Goal: Navigation & Orientation: Find specific page/section

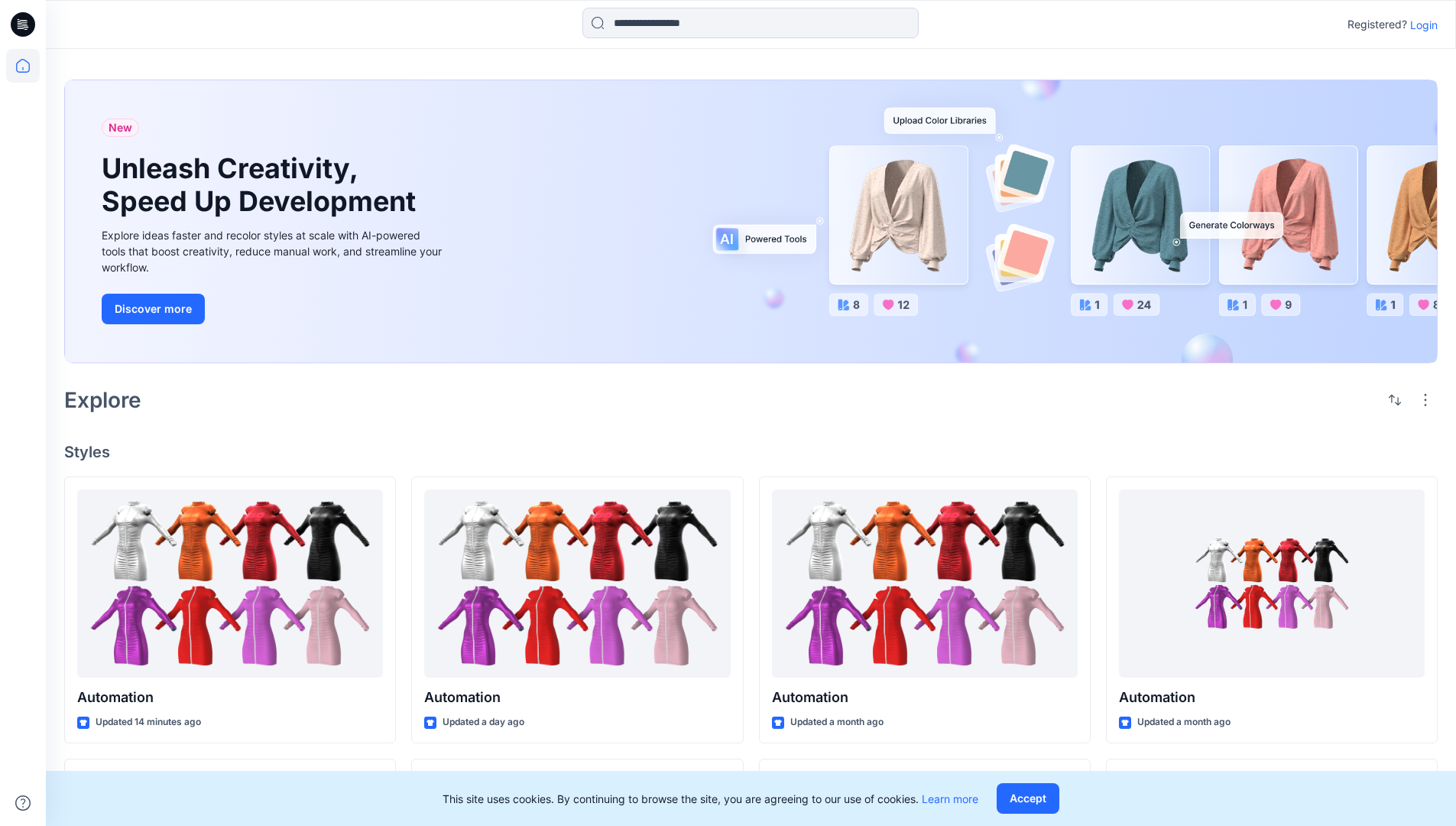
click at [1420, 25] on p "Login" at bounding box center [1424, 25] width 28 height 16
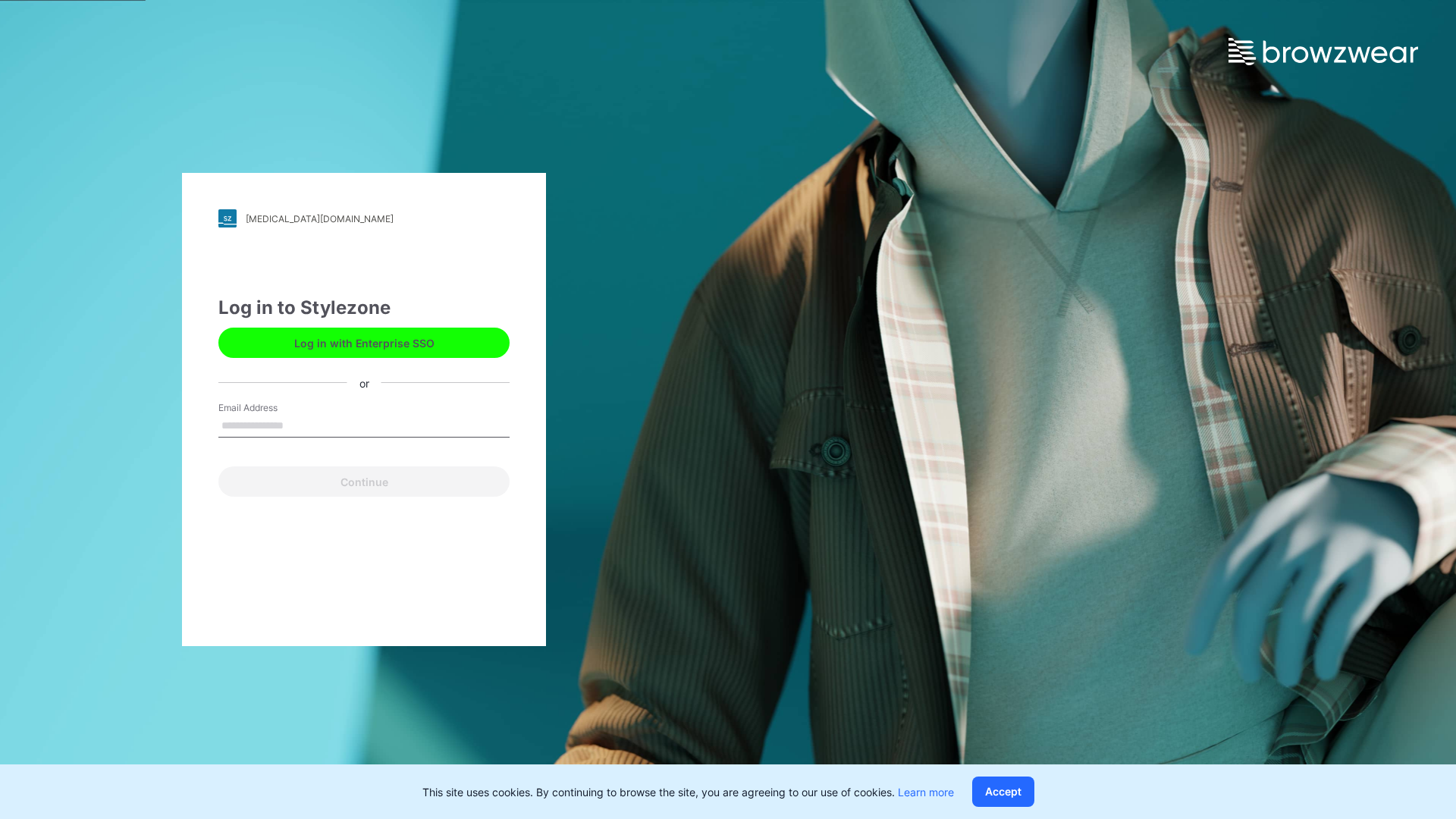
click at [300, 424] on input "Email Address" at bounding box center [364, 425] width 291 height 23
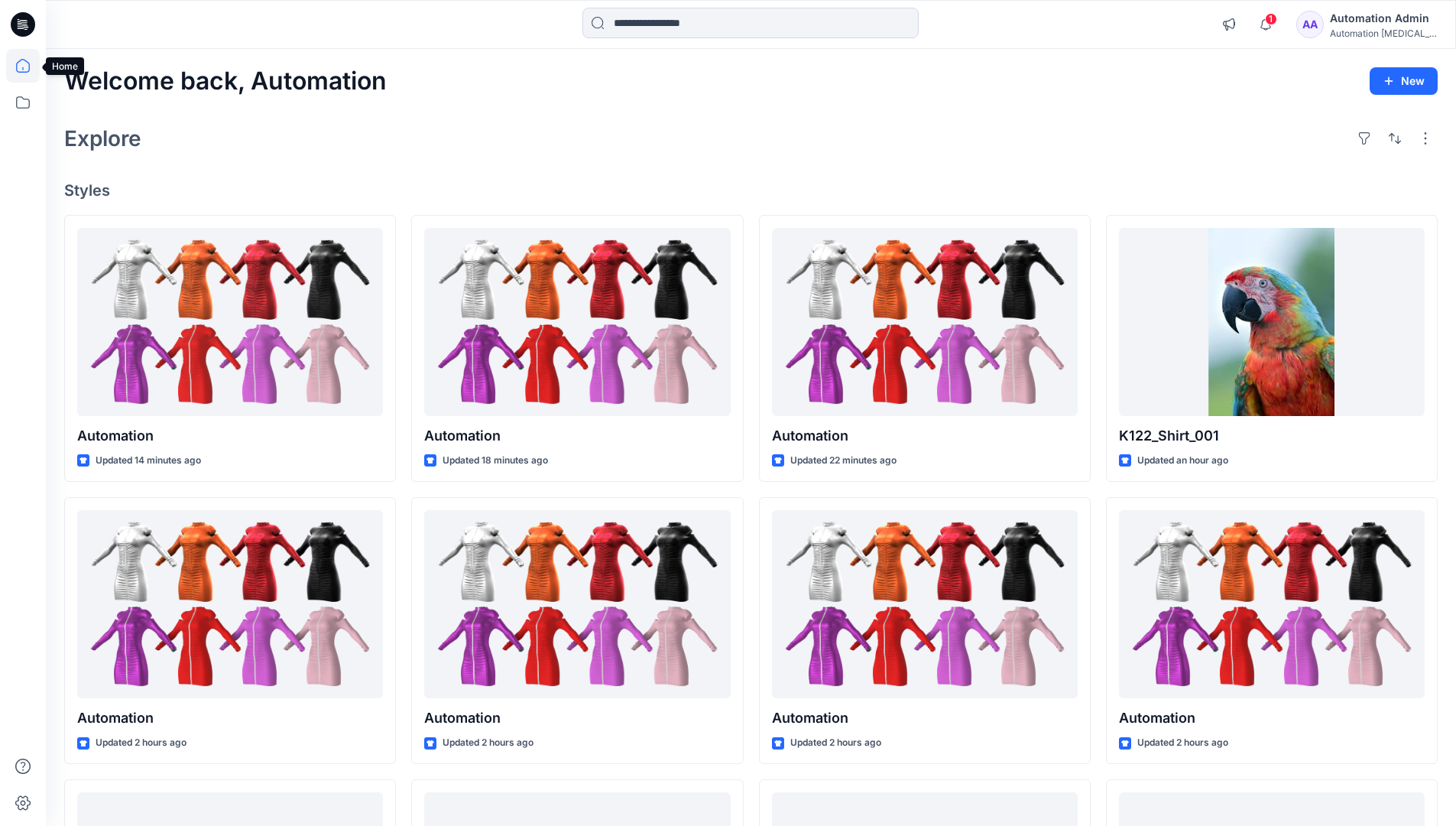
click at [29, 66] on icon at bounding box center [23, 66] width 14 height 14
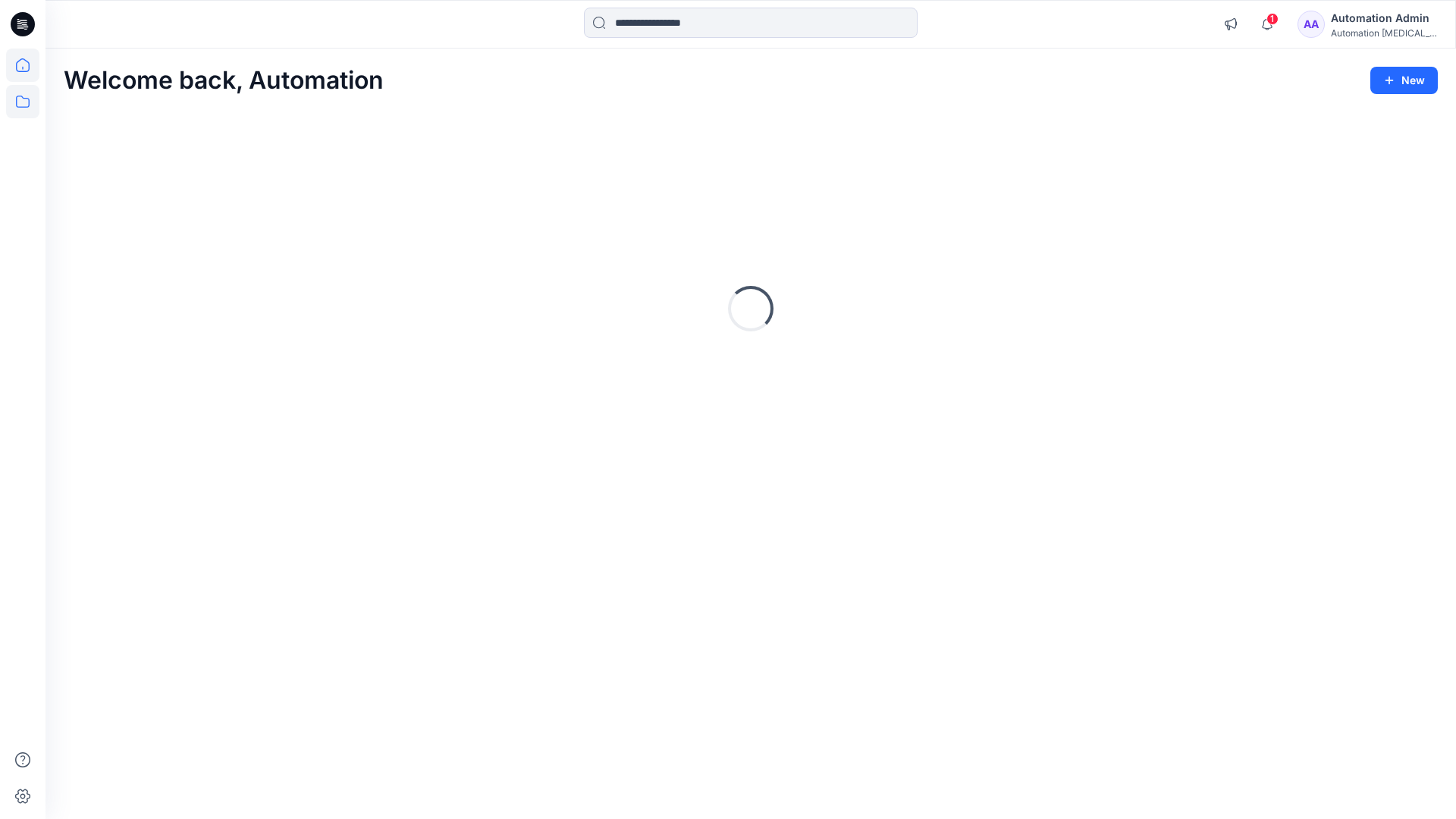
click at [24, 99] on icon at bounding box center [23, 102] width 14 height 12
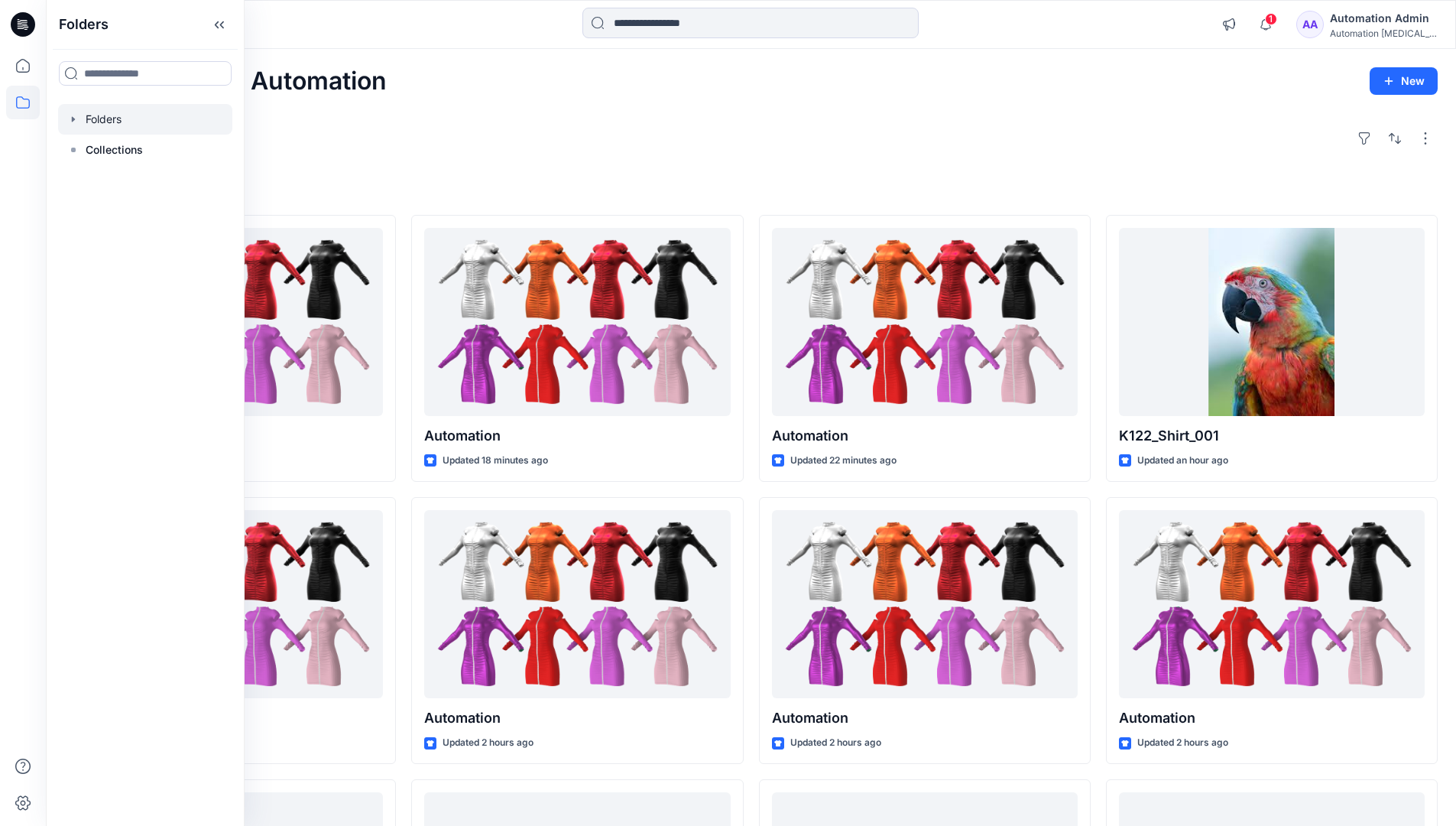
click at [112, 119] on div at bounding box center [145, 119] width 174 height 31
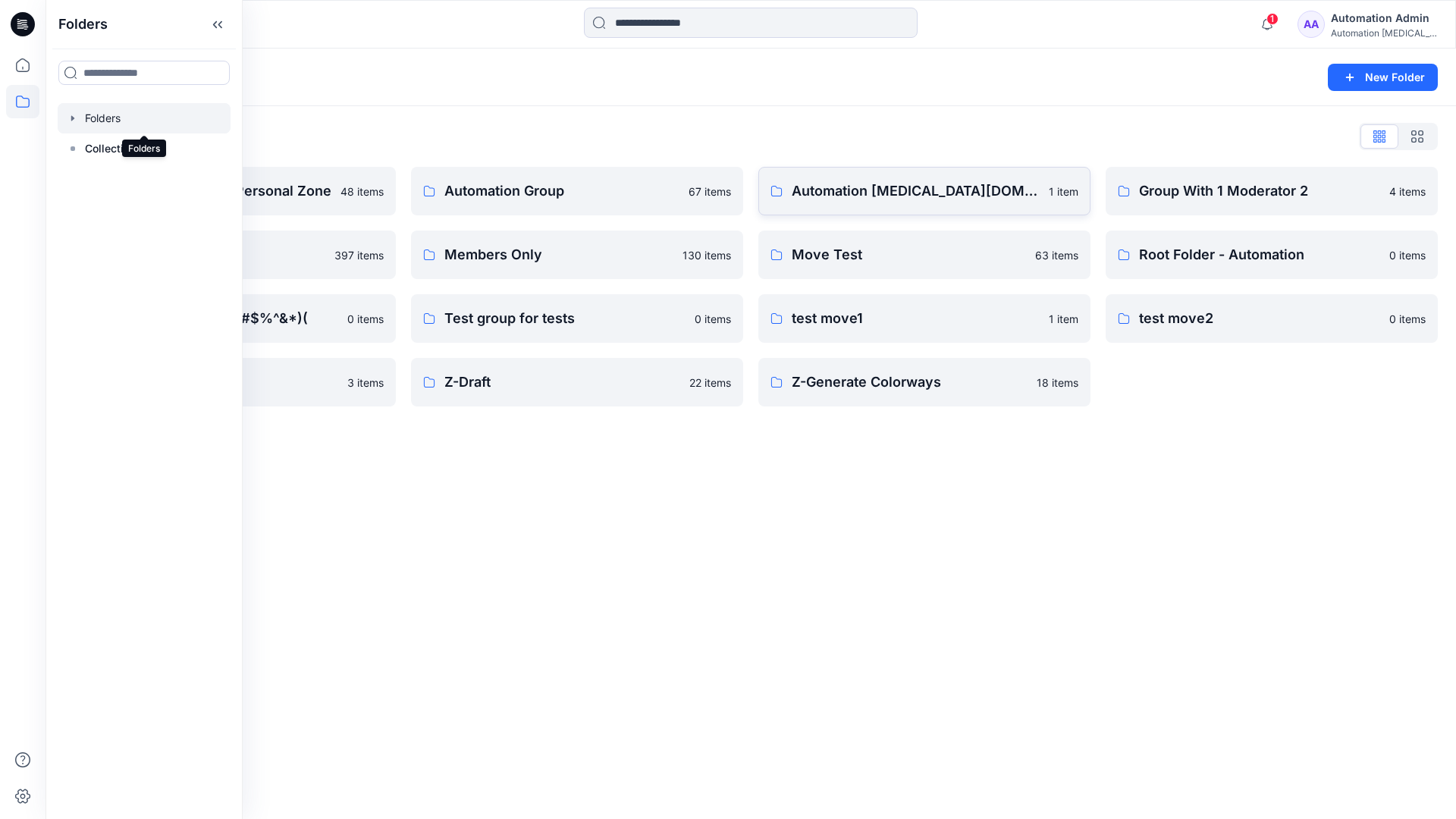
click at [870, 198] on p "Automation testim.io" at bounding box center [915, 191] width 248 height 22
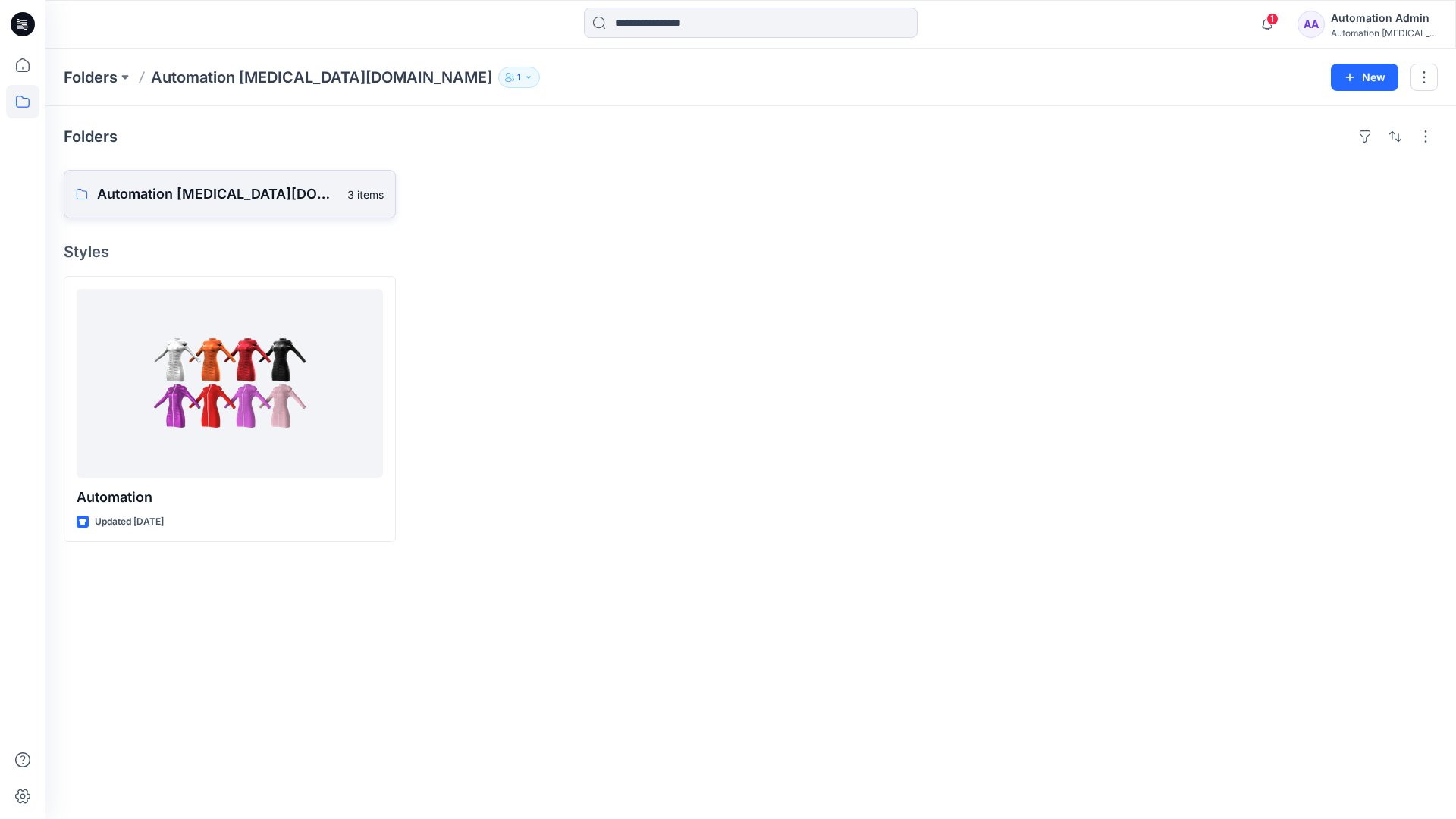
click at [214, 200] on p "Automation testim.io Board" at bounding box center [218, 194] width 241 height 22
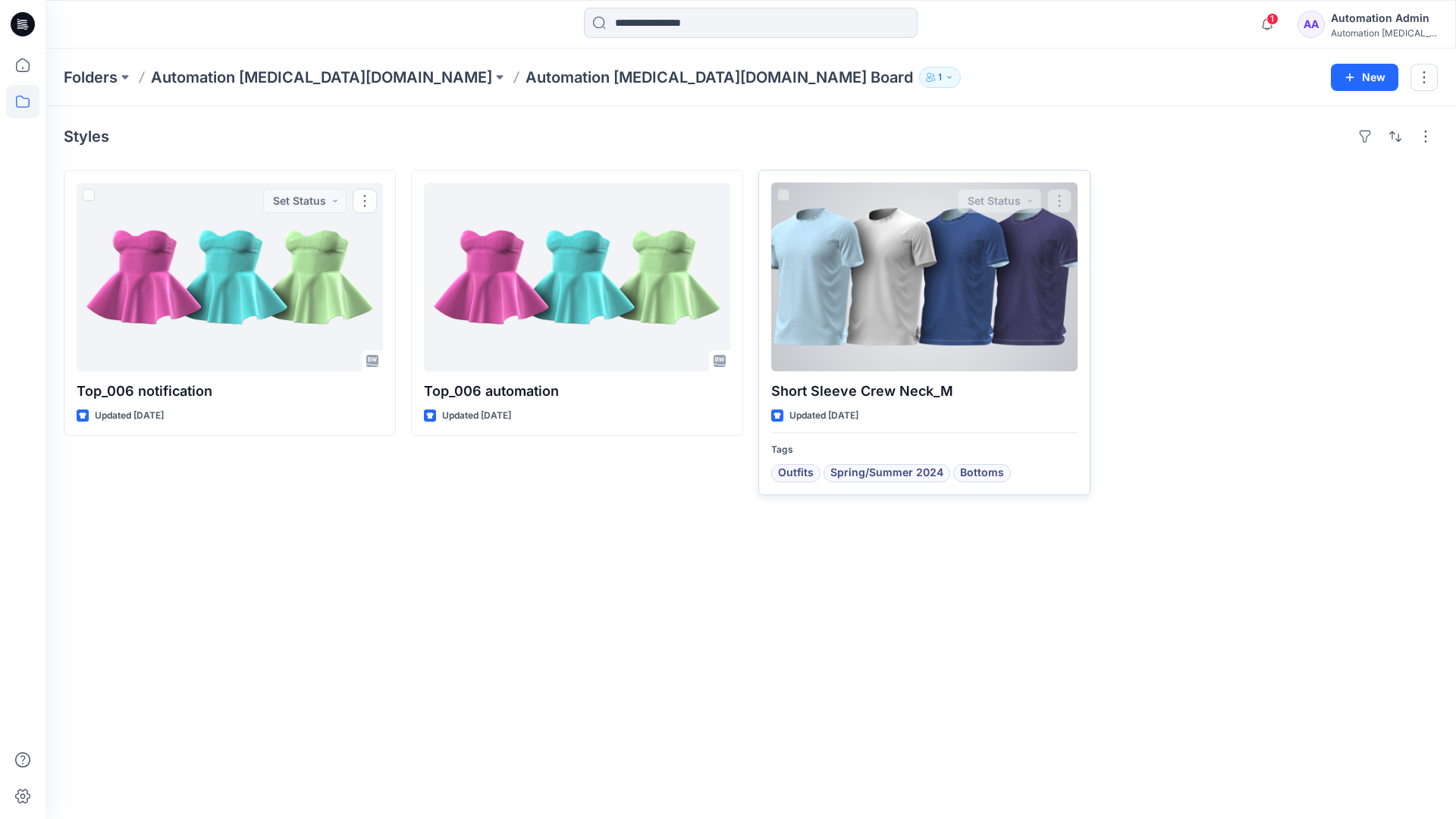
click at [867, 291] on div at bounding box center [924, 277] width 307 height 189
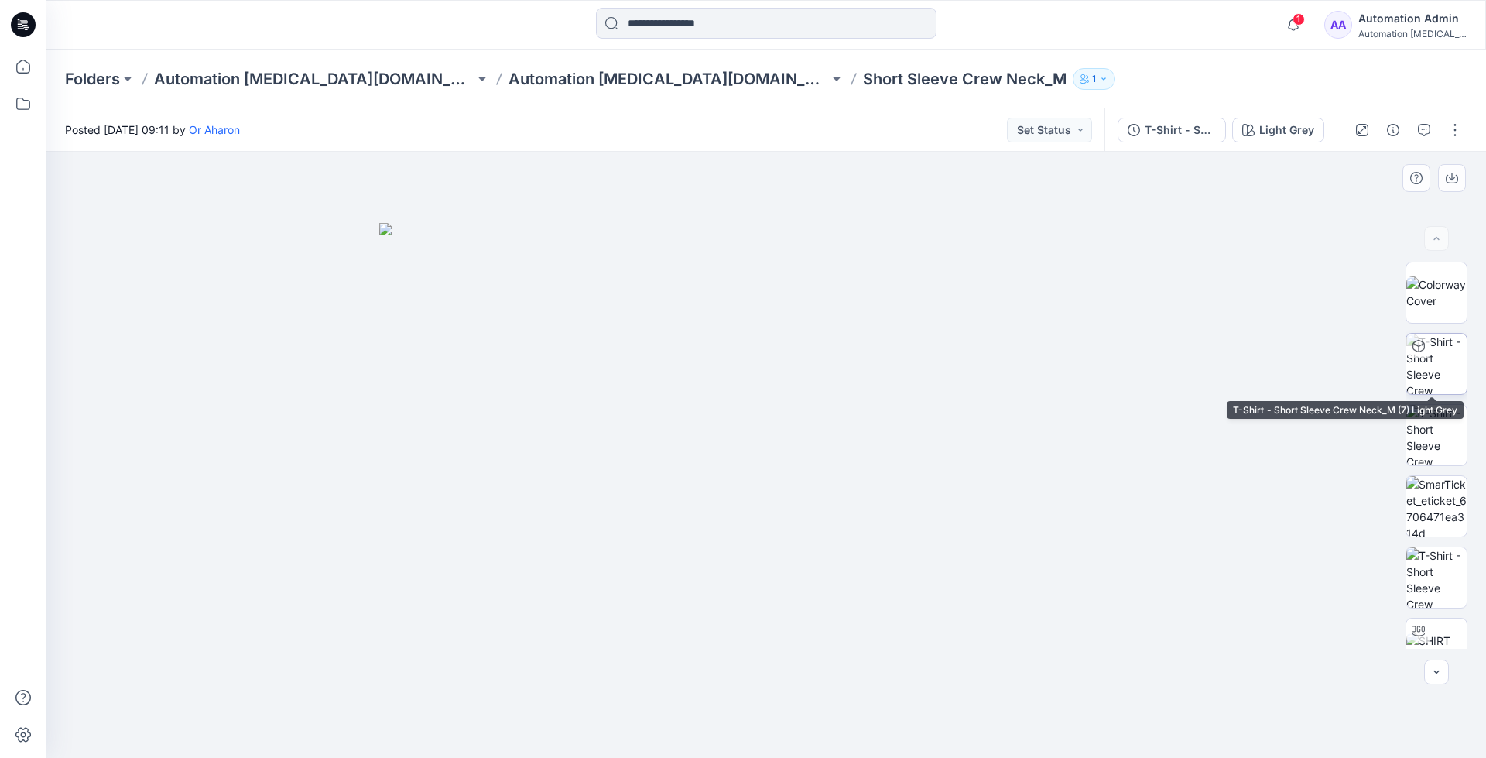
click at [1434, 367] on img at bounding box center [1436, 364] width 60 height 60
